Goal: Navigation & Orientation: Find specific page/section

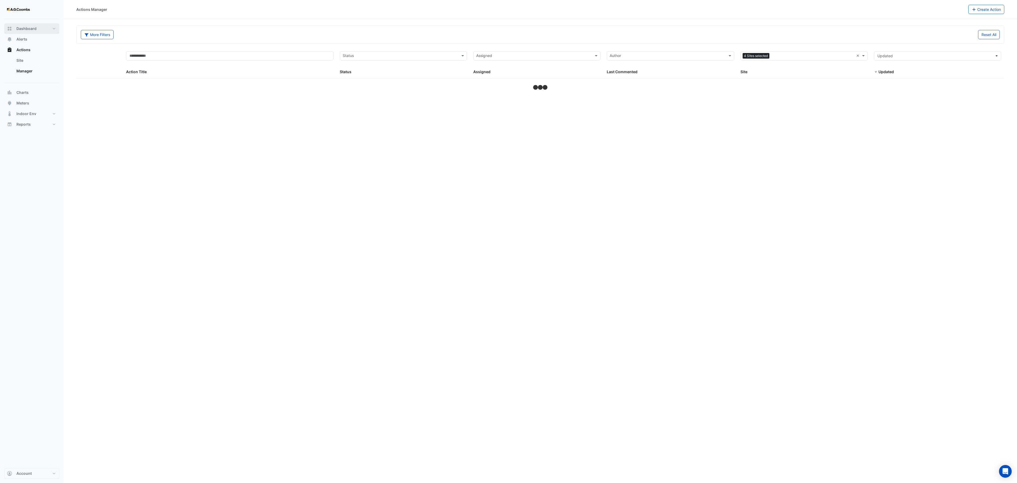
click at [28, 29] on span "Dashboard" at bounding box center [26, 28] width 20 height 5
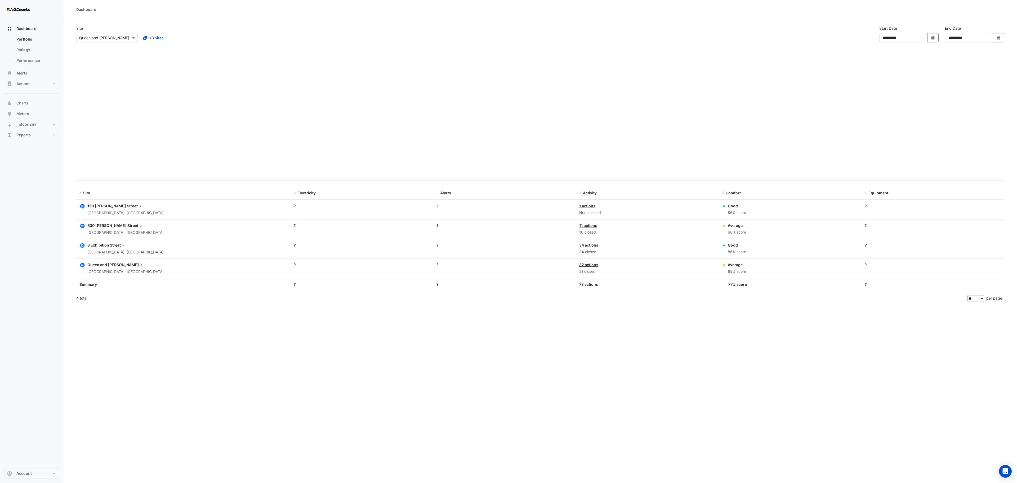
click at [125, 42] on app-site-select "× Queen and [PERSON_NAME]" at bounding box center [107, 37] width 64 height 9
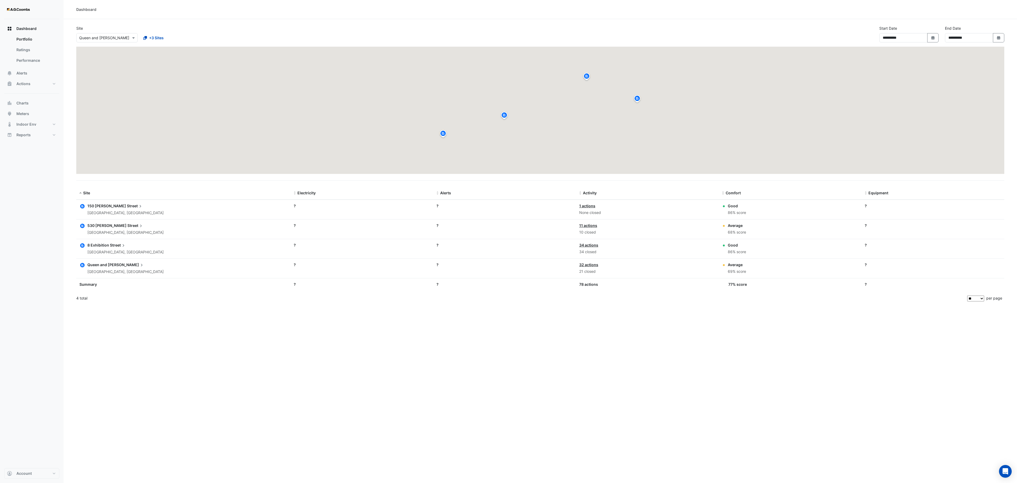
click at [129, 37] on div at bounding box center [107, 38] width 61 height 6
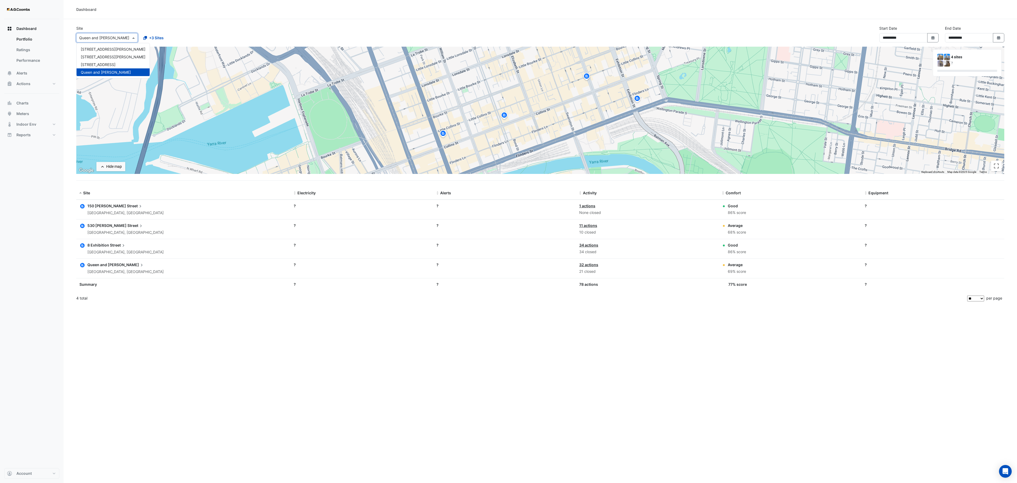
click at [279, 29] on div "**********" at bounding box center [540, 35] width 934 height 21
